Goal: Answer question/provide support

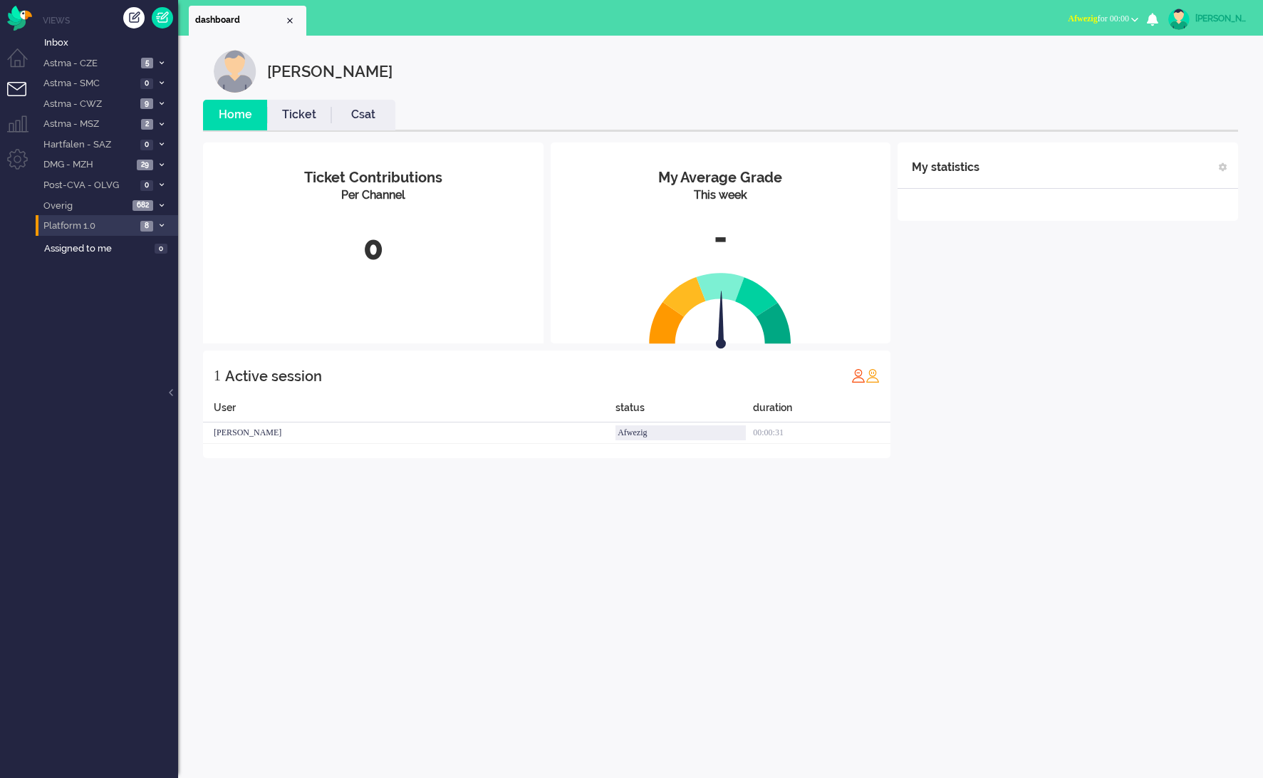
click at [120, 226] on span "Platform 1.0" at bounding box center [88, 226] width 95 height 14
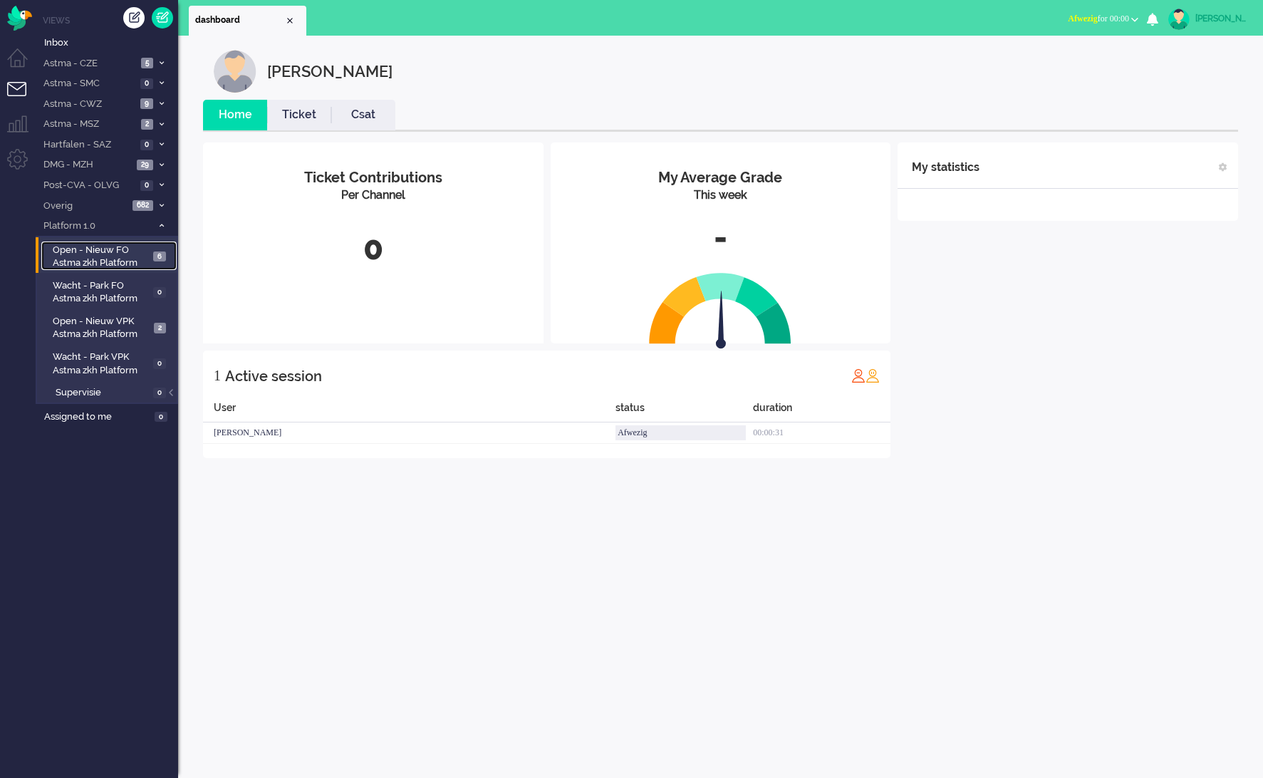
click at [107, 256] on span "Open - Nieuw FO Astma zkh Platform" at bounding box center [101, 257] width 97 height 26
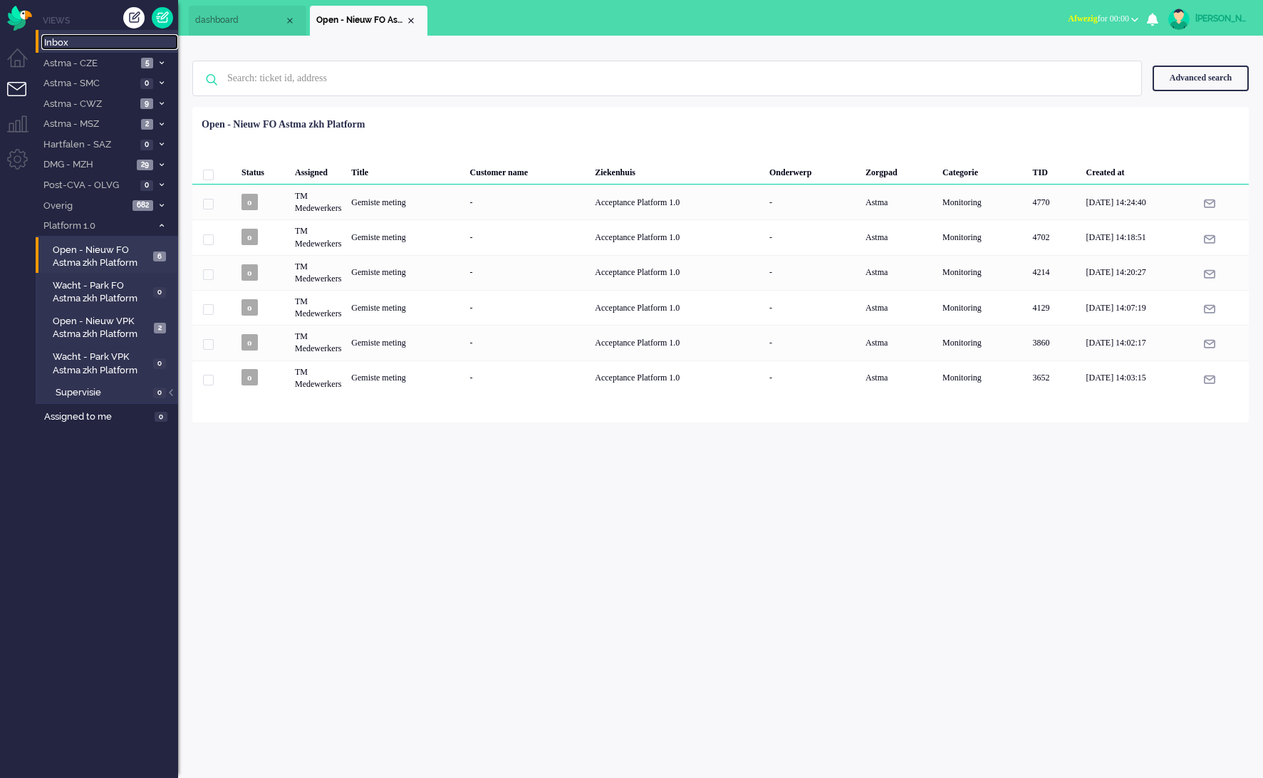
click at [92, 42] on span "Inbox" at bounding box center [111, 43] width 134 height 14
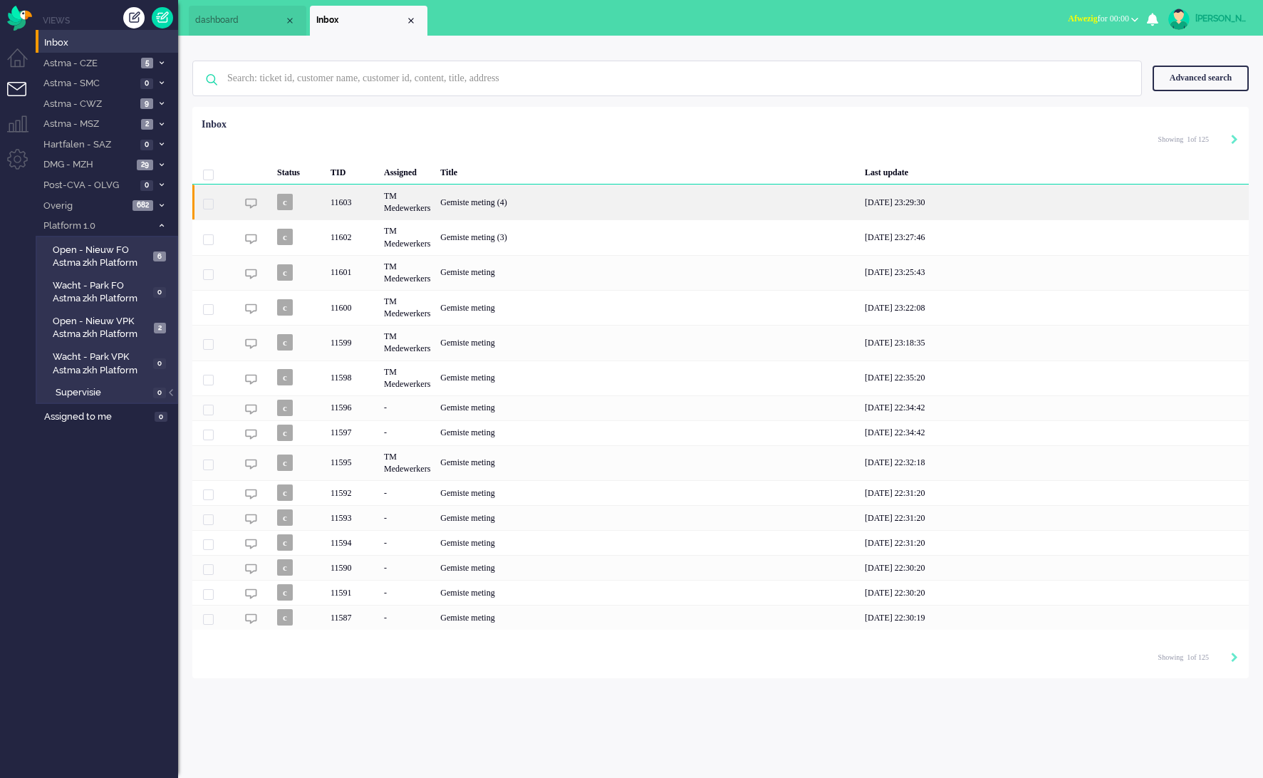
click at [545, 206] on div "Gemiste meting (4)" at bounding box center [647, 201] width 425 height 35
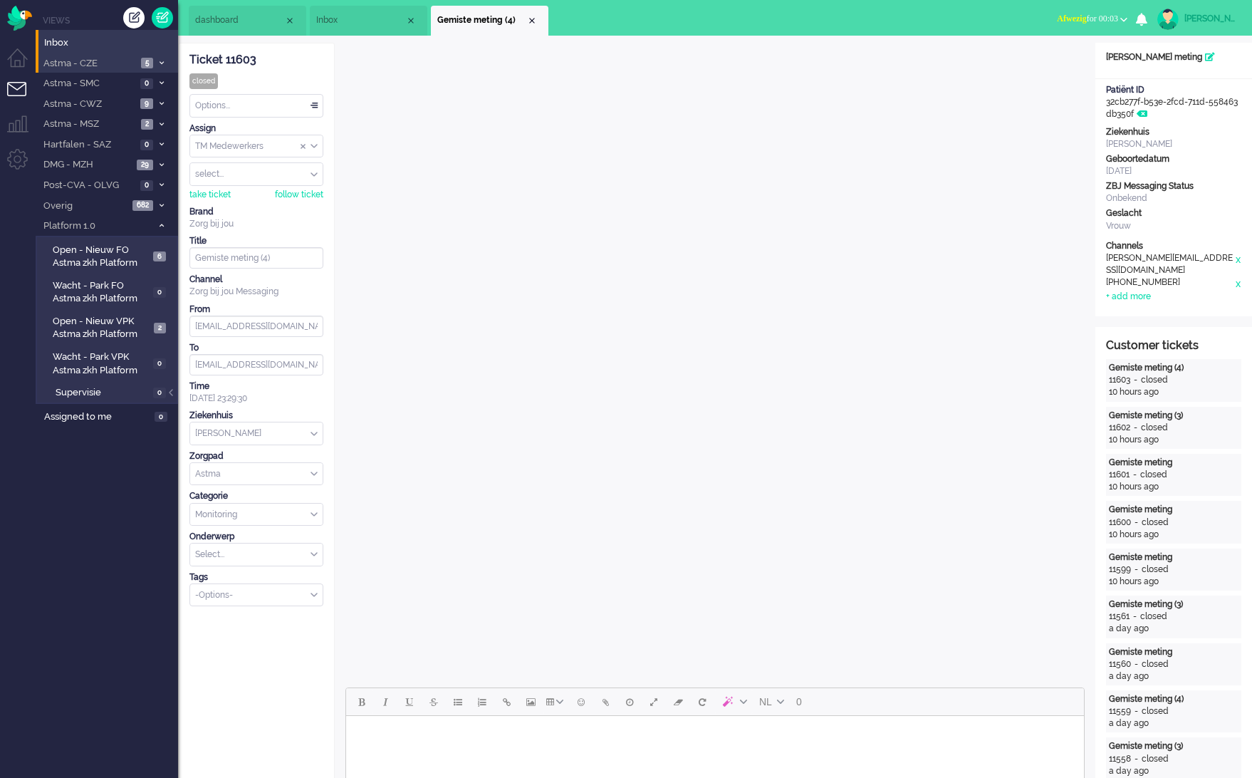
click at [95, 61] on span "Astma - CZE" at bounding box center [88, 64] width 95 height 14
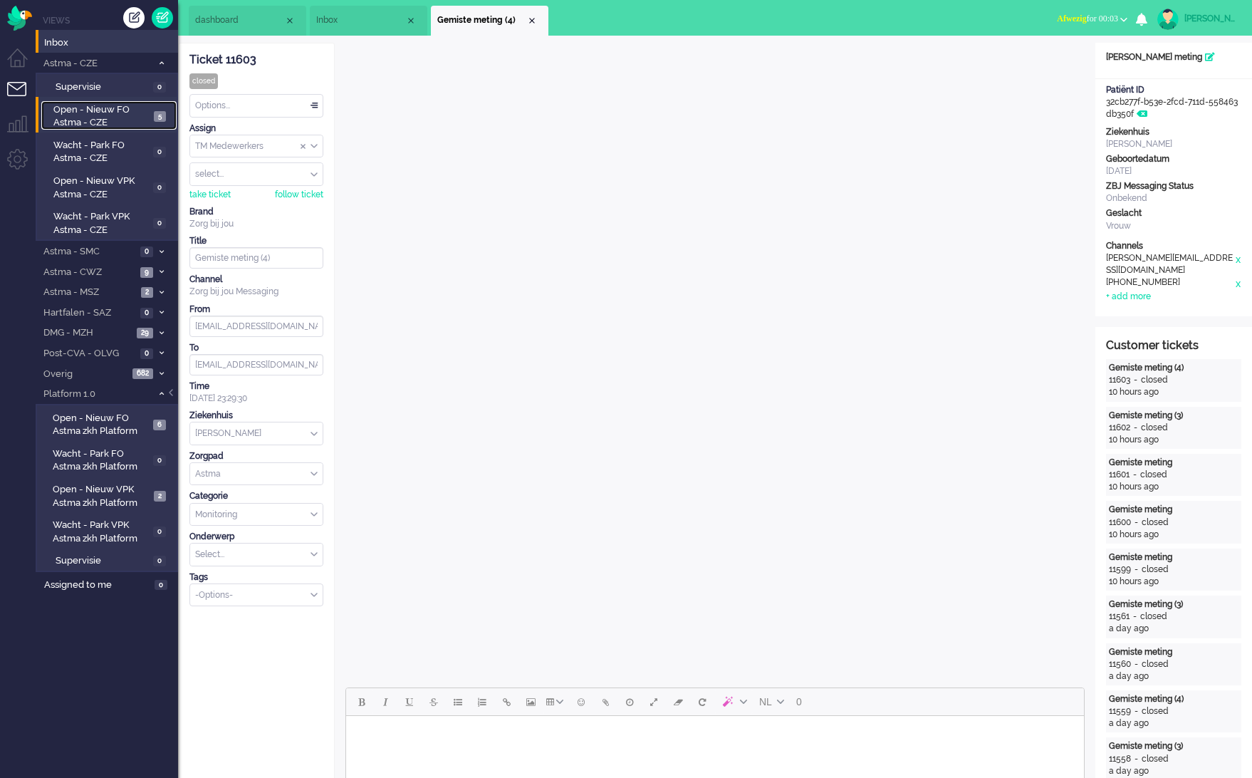
click at [93, 115] on span "Open - Nieuw FO Astma - CZE" at bounding box center [101, 116] width 96 height 26
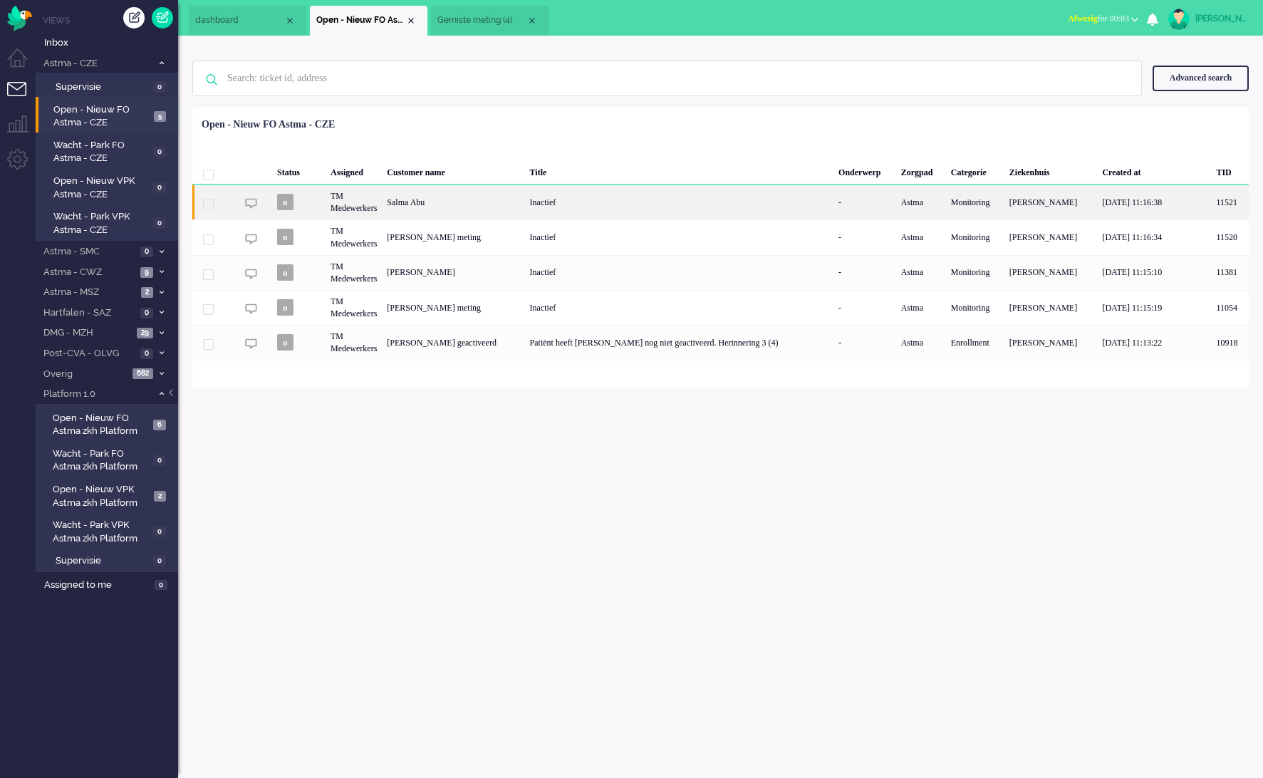
click at [489, 205] on div "Salma Abu" at bounding box center [453, 201] width 142 height 35
